Goal: Information Seeking & Learning: Learn about a topic

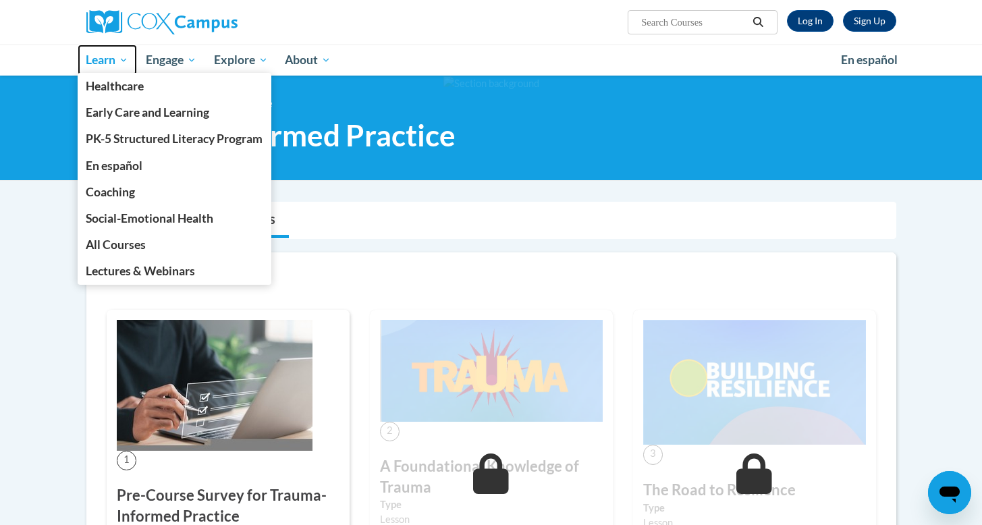
click at [94, 61] on span "Learn" at bounding box center [107, 60] width 43 height 16
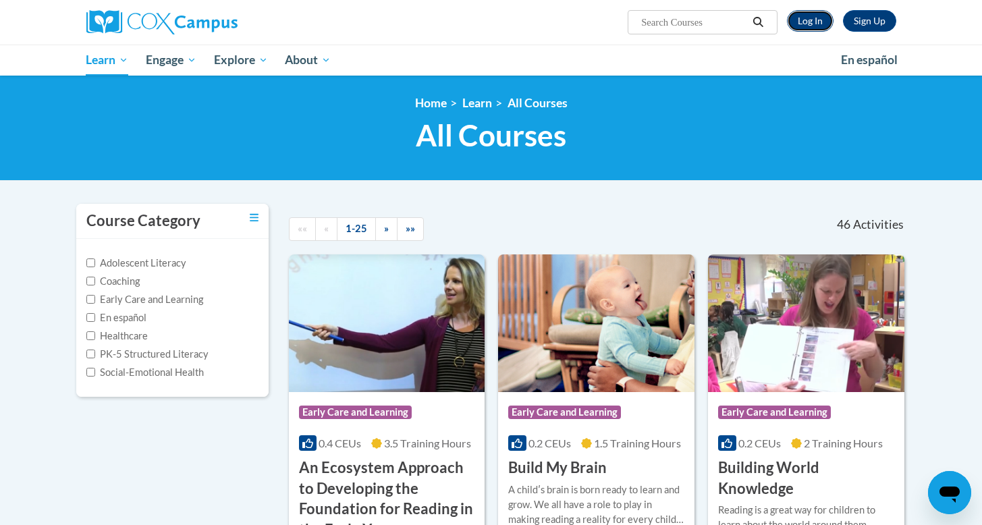
click at [806, 26] on link "Log In" at bounding box center [810, 21] width 47 height 22
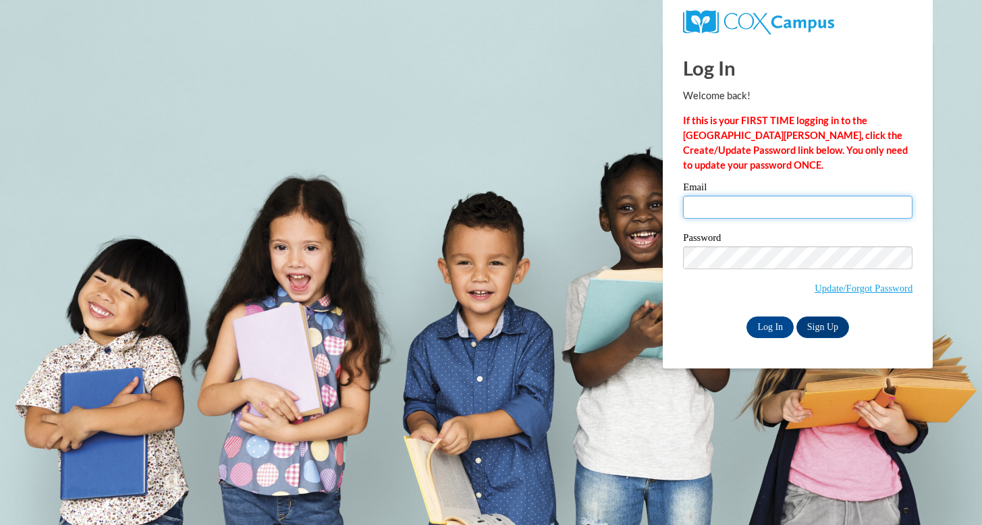
click at [735, 209] on input "Email" at bounding box center [798, 207] width 230 height 23
type input "anthorne1s@semo.edu"
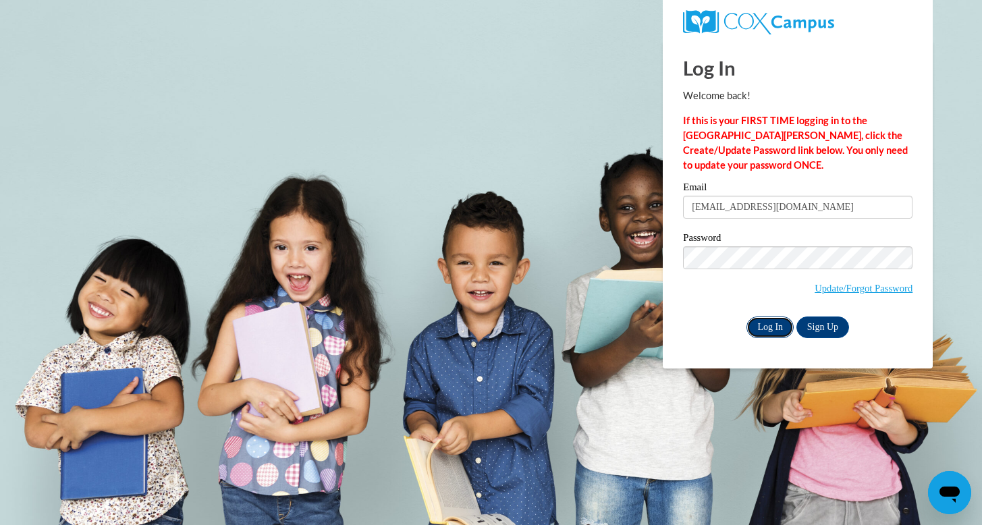
click at [781, 327] on input "Log In" at bounding box center [770, 328] width 47 height 22
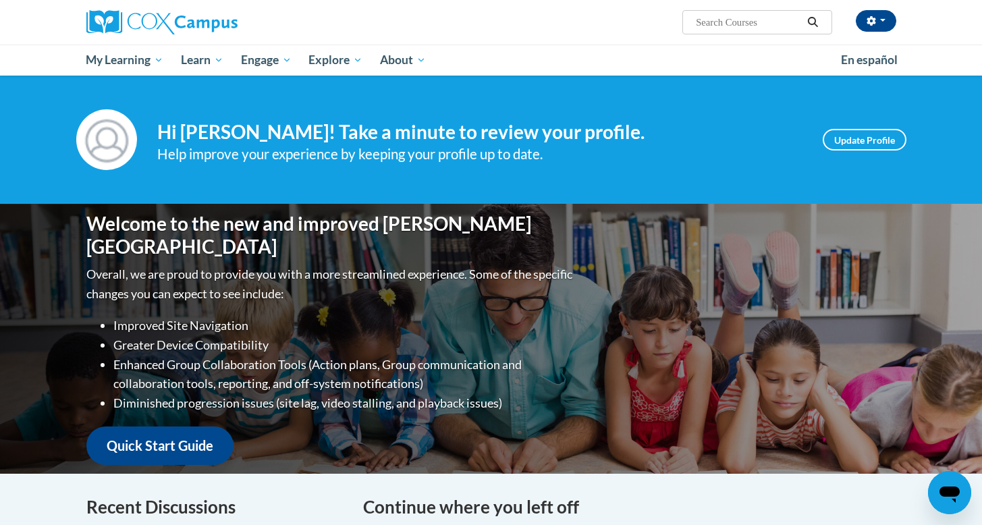
click at [731, 19] on input "Search..." at bounding box center [749, 22] width 108 height 16
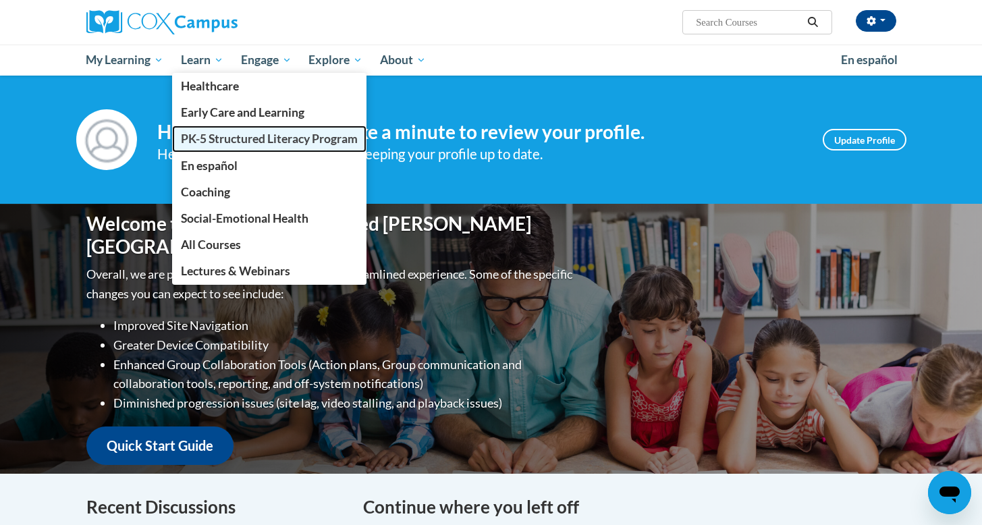
click at [215, 140] on span "PK-5 Structured Literacy Program" at bounding box center [269, 139] width 177 height 14
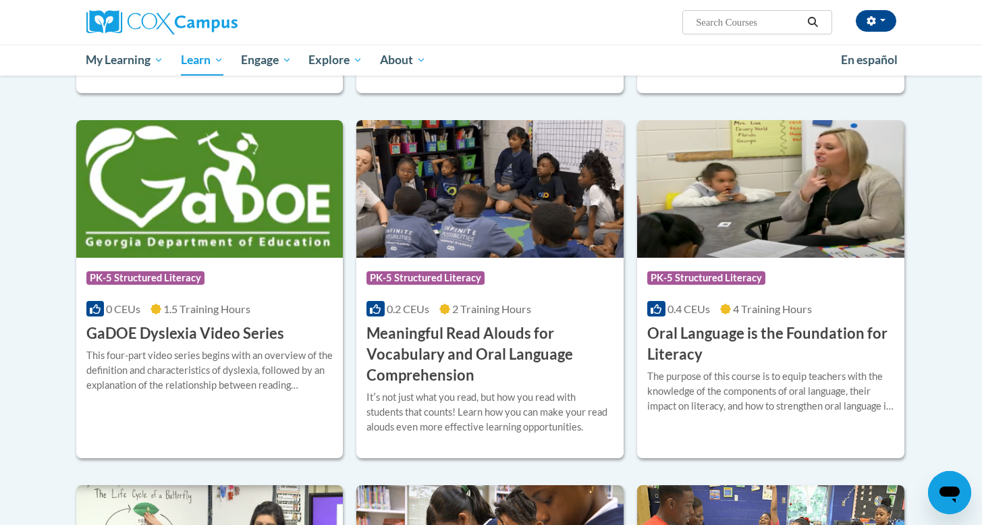
scroll to position [728, 0]
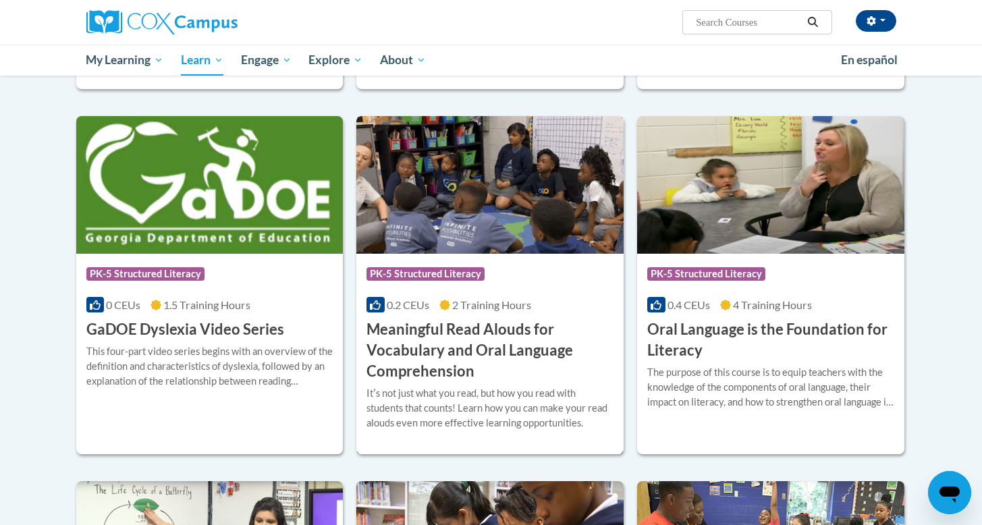
click at [417, 350] on h3 "Meaningful Read Alouds for Vocabulary and Oral Language Comprehension" at bounding box center [490, 350] width 247 height 62
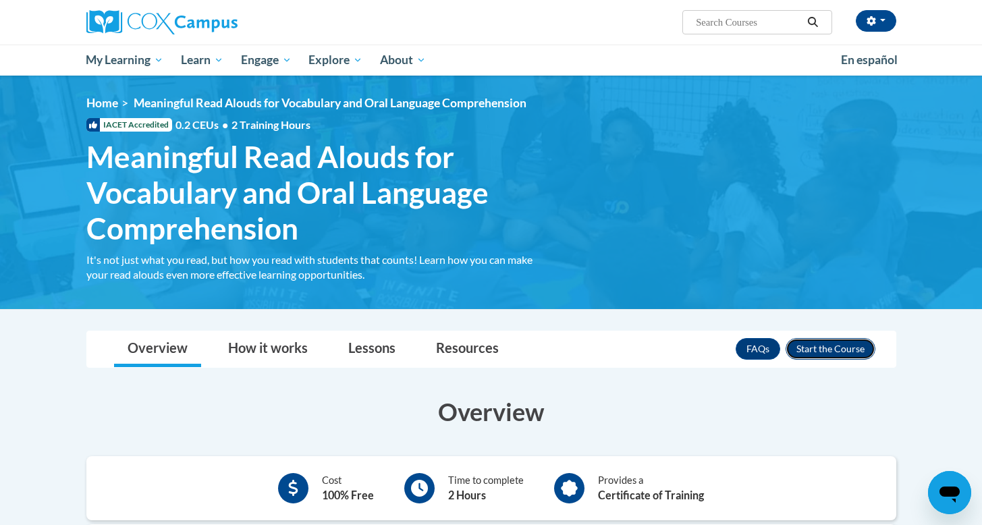
click at [829, 348] on button "Enroll" at bounding box center [831, 349] width 90 height 22
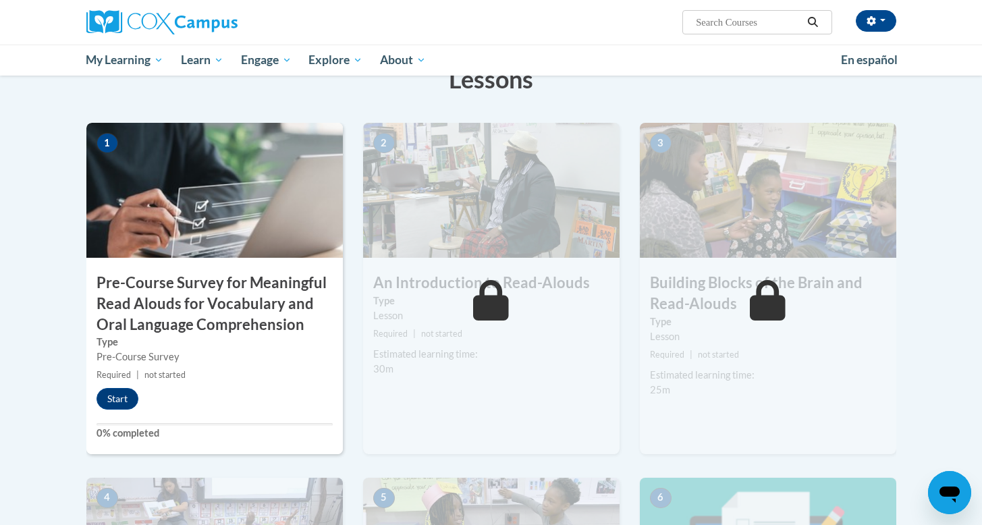
scroll to position [282, 0]
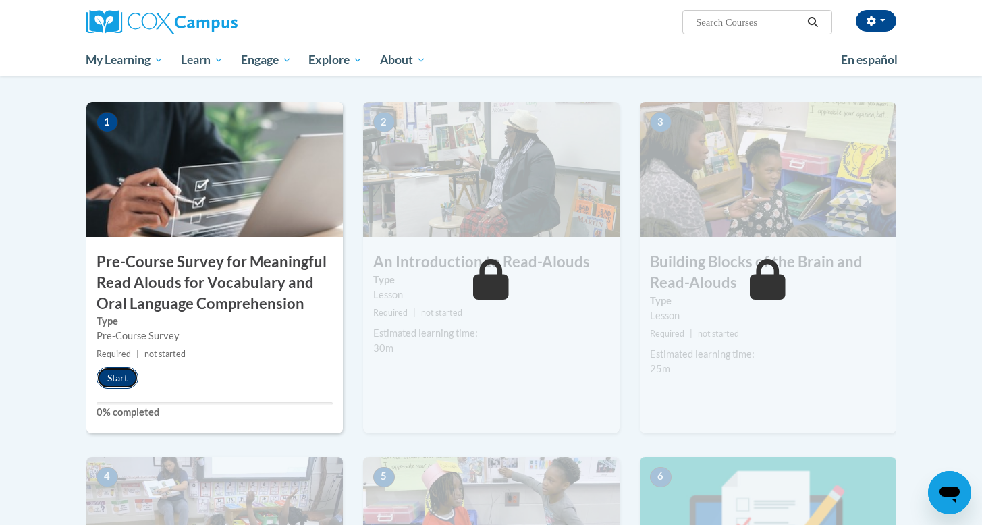
click at [109, 379] on button "Start" at bounding box center [118, 378] width 42 height 22
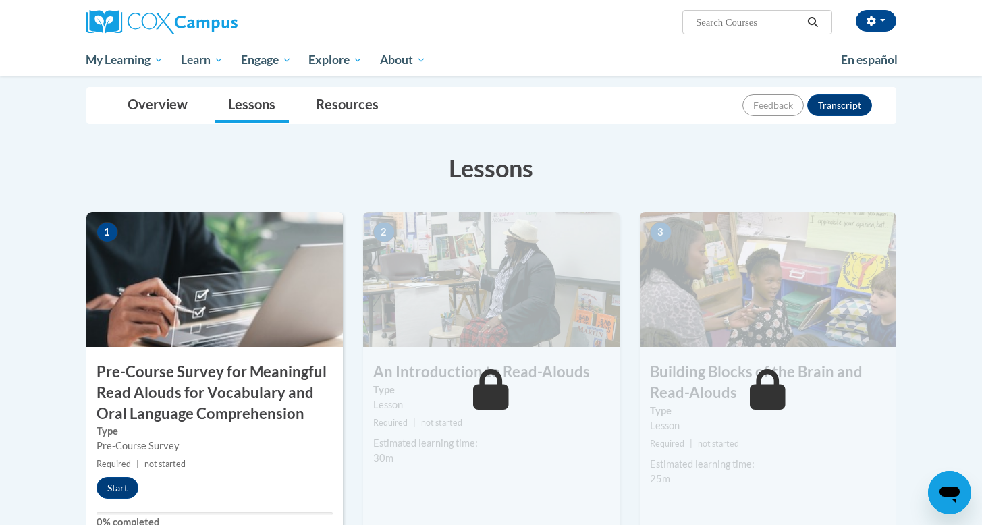
scroll to position [174, 0]
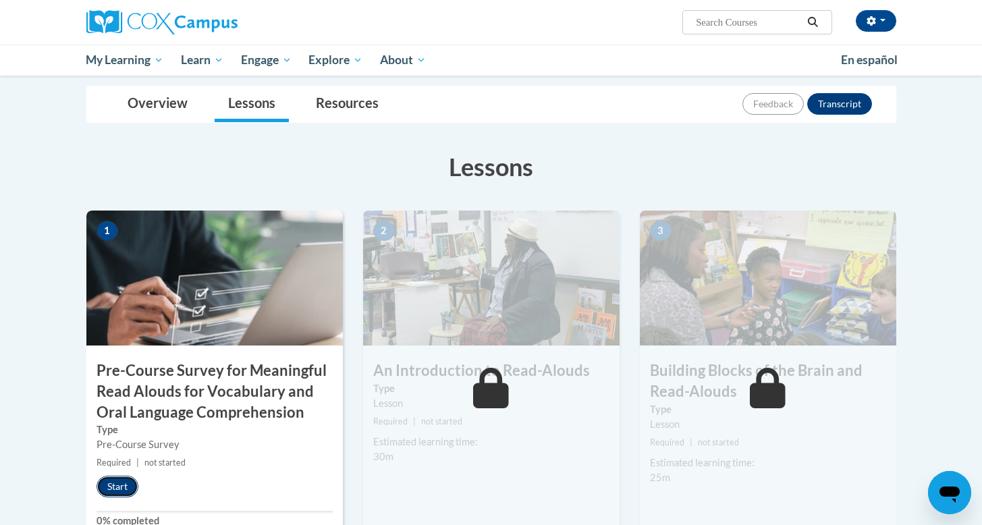
click at [125, 487] on button "Start" at bounding box center [118, 487] width 42 height 22
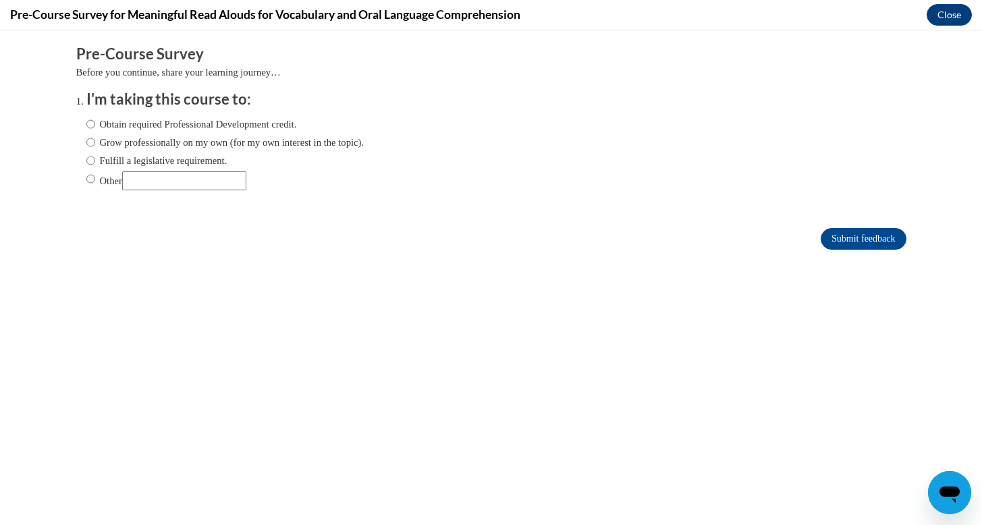
scroll to position [0, 0]
click at [177, 142] on label "Grow professionally on my own (for my own interest in the topic)." at bounding box center [225, 142] width 278 height 15
click at [95, 142] on input "Grow professionally on my own (for my own interest in the topic)." at bounding box center [90, 142] width 9 height 15
radio input "true"
click at [844, 241] on input "Submit feedback" at bounding box center [863, 239] width 85 height 22
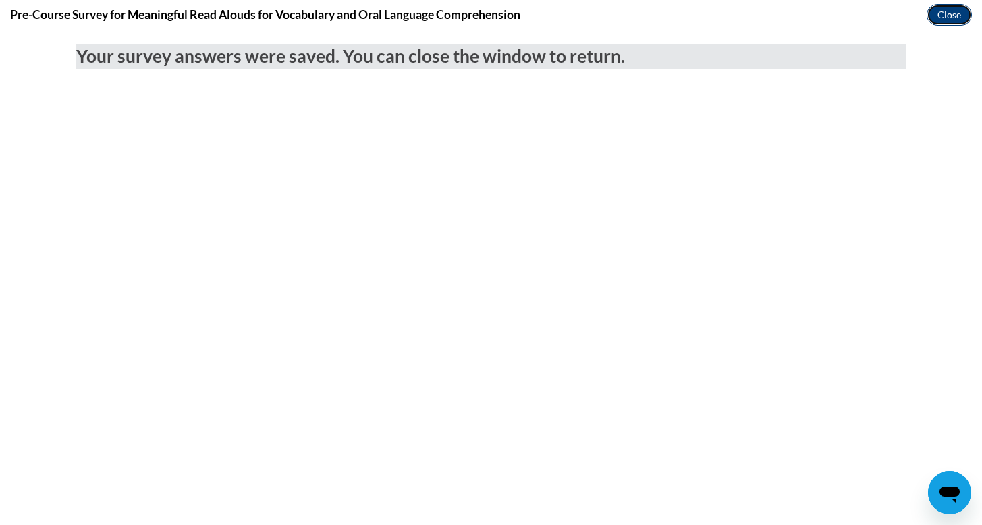
click at [938, 16] on button "Close" at bounding box center [949, 15] width 45 height 22
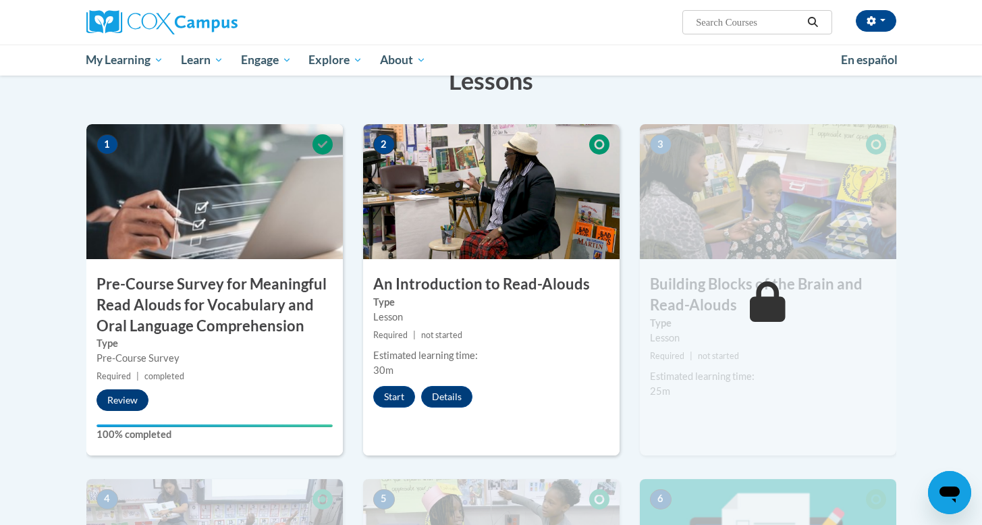
scroll to position [277, 0]
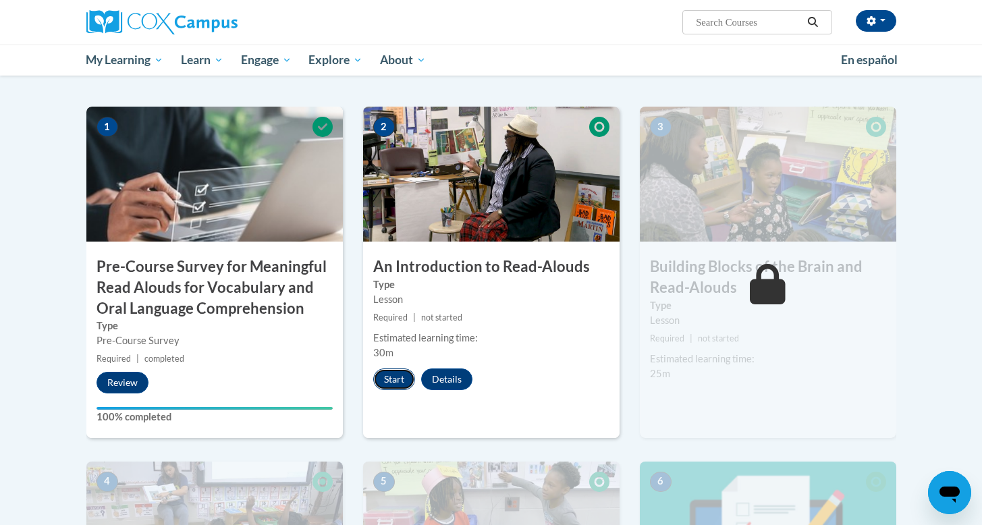
click at [398, 383] on button "Start" at bounding box center [394, 380] width 42 height 22
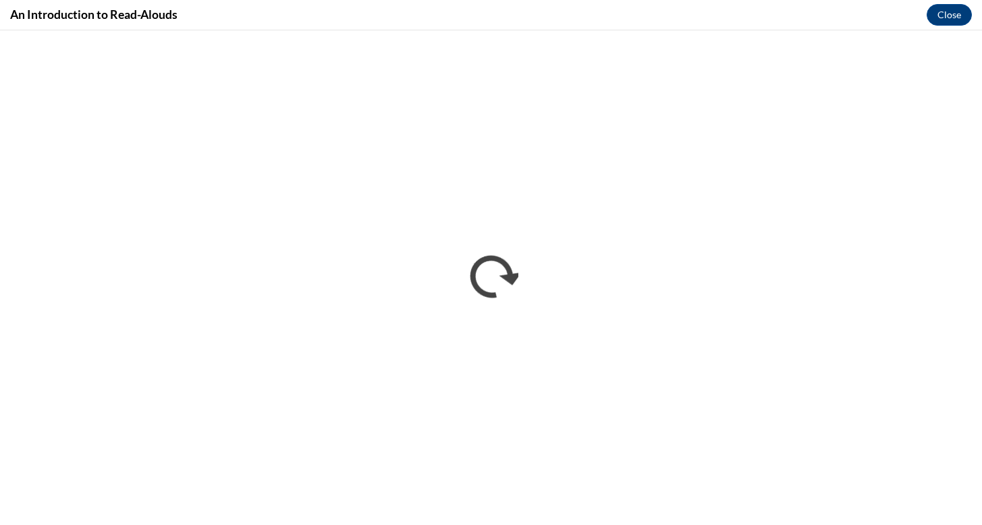
scroll to position [0, 0]
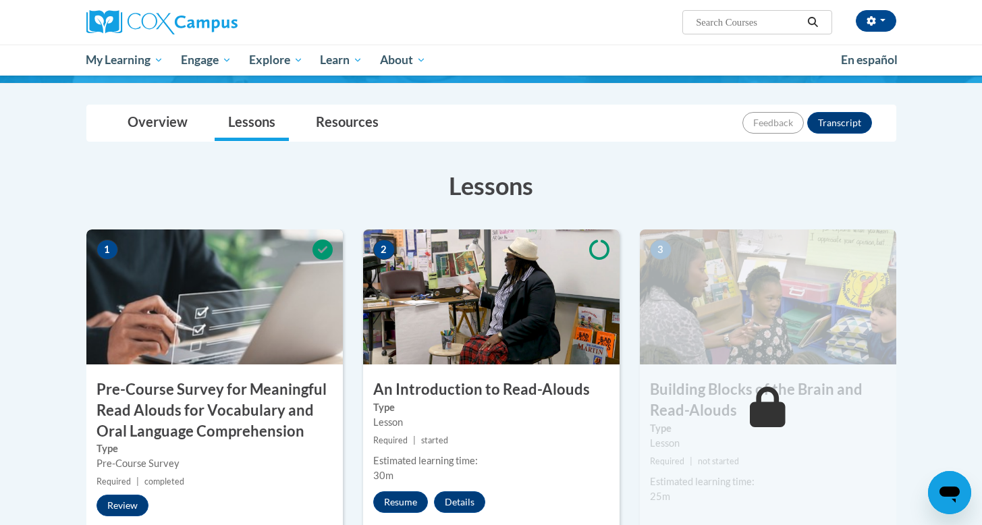
scroll to position [156, 0]
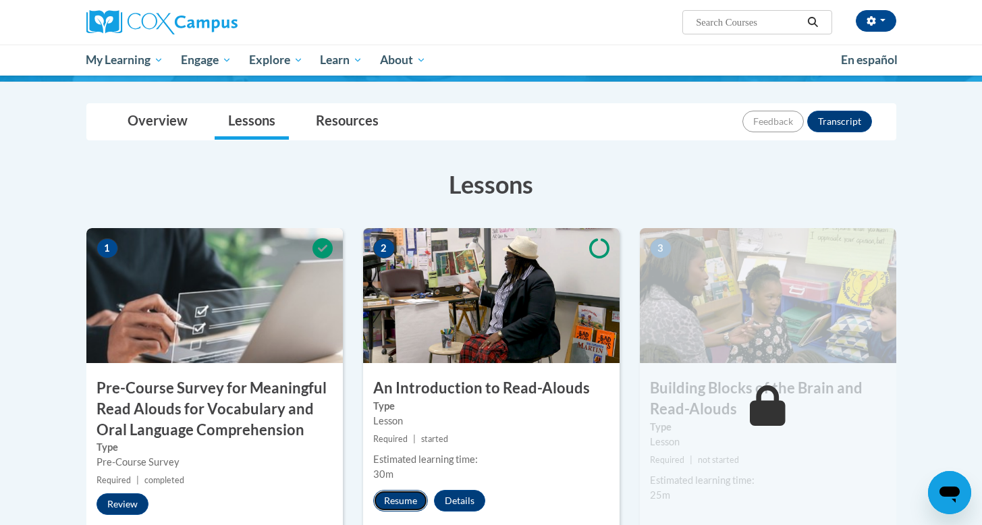
click at [405, 497] on button "Resume" at bounding box center [400, 501] width 55 height 22
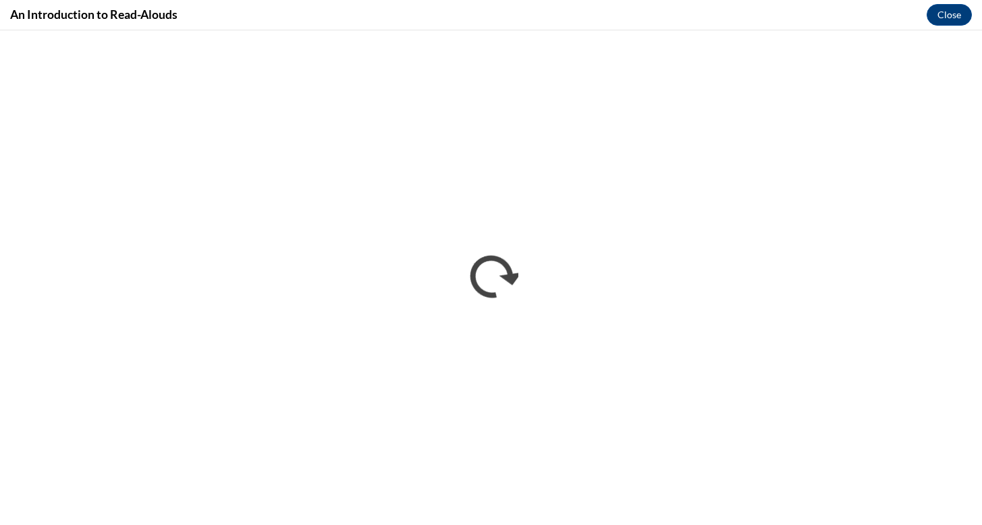
scroll to position [0, 0]
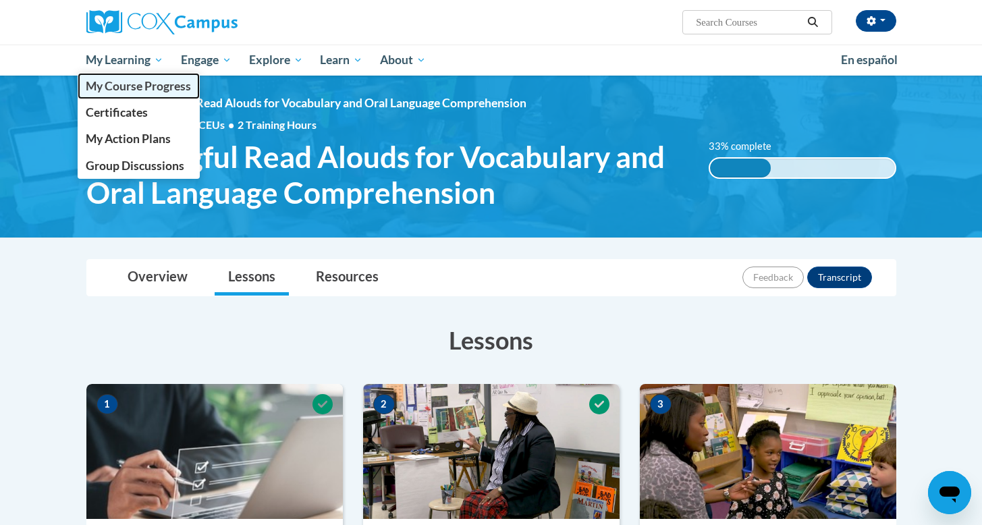
click at [128, 91] on span "My Course Progress" at bounding box center [138, 86] width 105 height 14
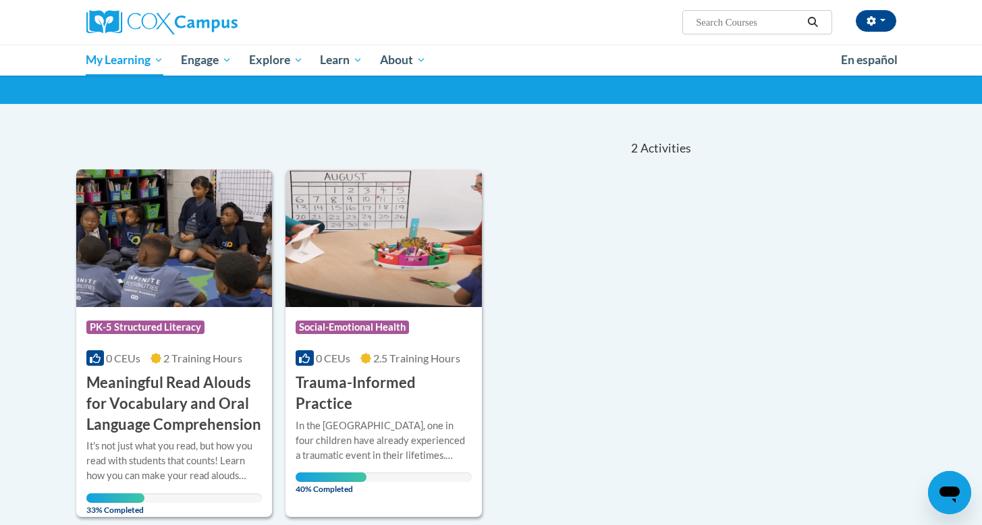
scroll to position [135, 0]
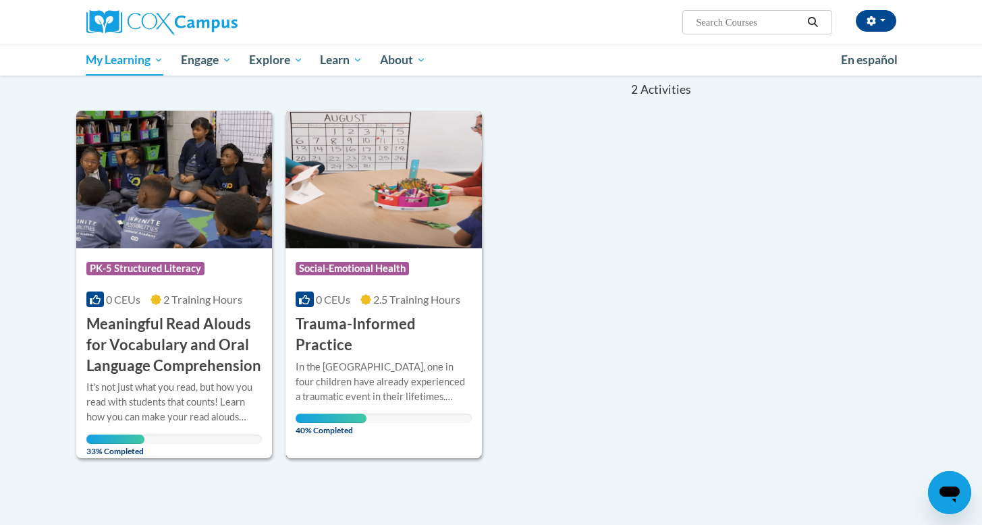
click at [386, 325] on h3 "Trauma-Informed Practice" at bounding box center [384, 335] width 176 height 42
